Goal: Transaction & Acquisition: Download file/media

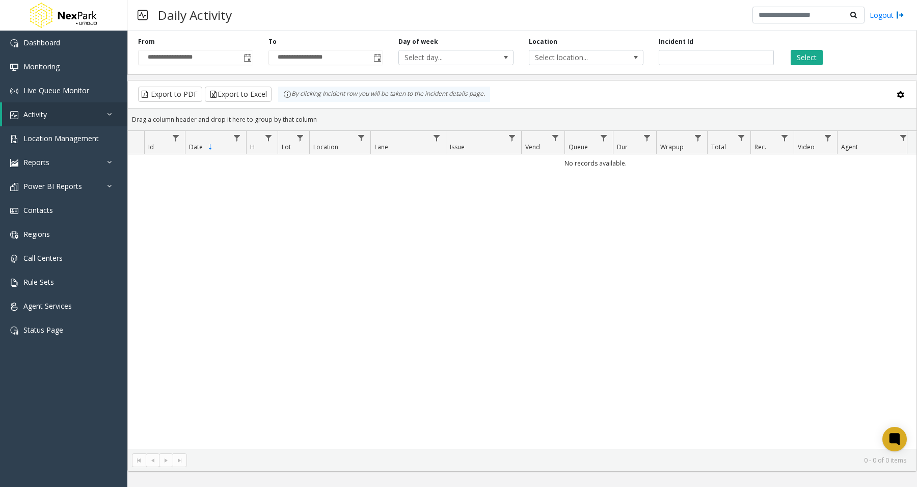
click at [615, 329] on div "No records available." at bounding box center [522, 301] width 789 height 295
click at [603, 300] on div "No records available." at bounding box center [522, 301] width 789 height 295
click at [213, 398] on div "No records available." at bounding box center [522, 301] width 789 height 295
click at [610, 286] on div "No records available." at bounding box center [522, 301] width 789 height 295
drag, startPoint x: 61, startPoint y: 309, endPoint x: 70, endPoint y: 313, distance: 10.0
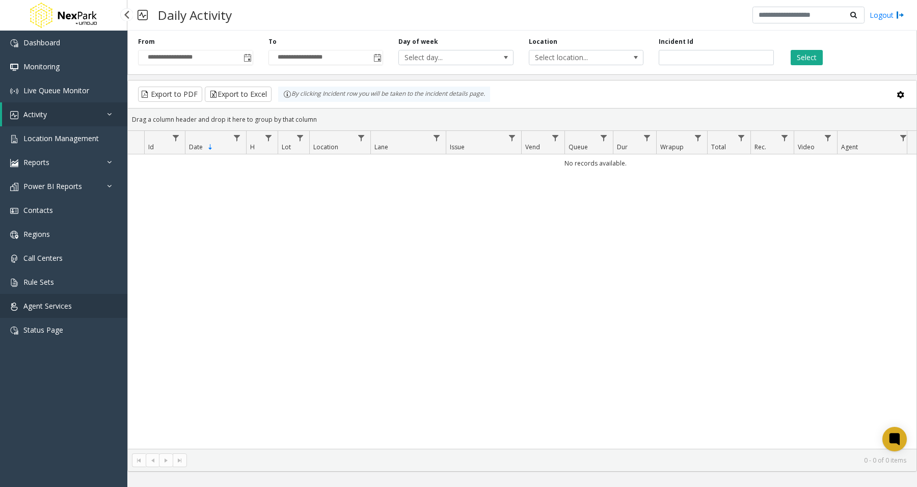
click at [61, 309] on span "Agent Services" at bounding box center [47, 306] width 48 height 10
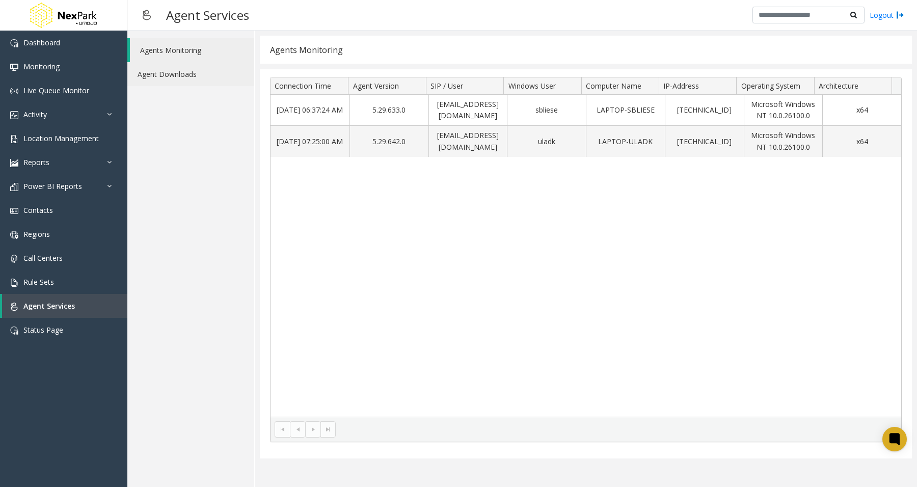
click at [162, 71] on link "Agent Downloads" at bounding box center [190, 74] width 127 height 24
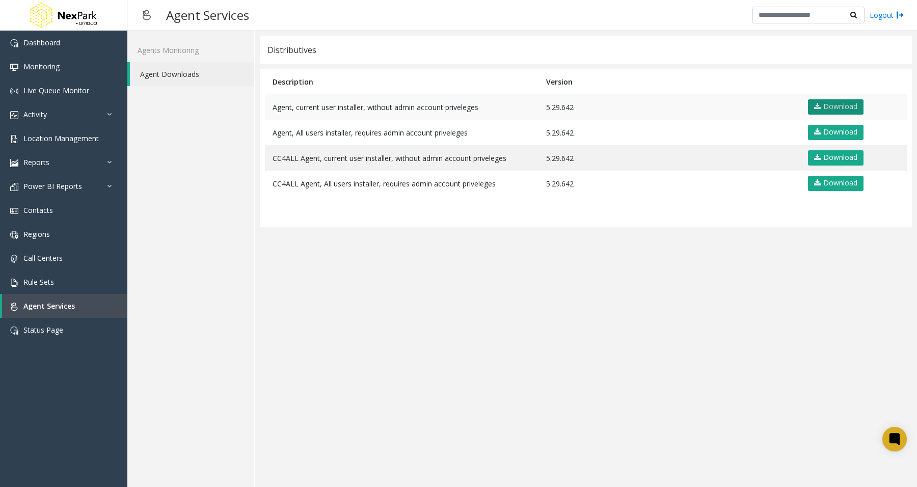
click at [839, 106] on link "Download" at bounding box center [836, 106] width 56 height 15
